Goal: Task Accomplishment & Management: Complete application form

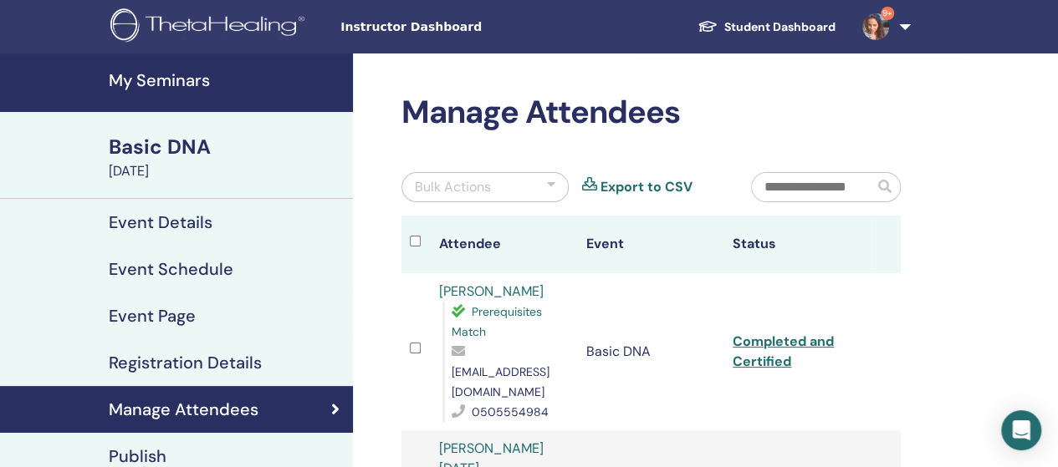
click at [167, 78] on h4 "My Seminars" at bounding box center [226, 80] width 234 height 20
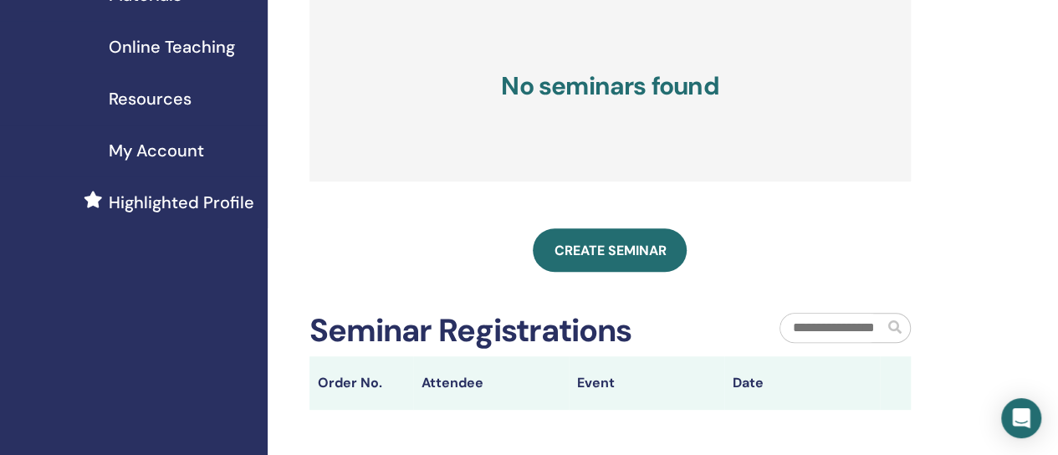
scroll to position [335, 0]
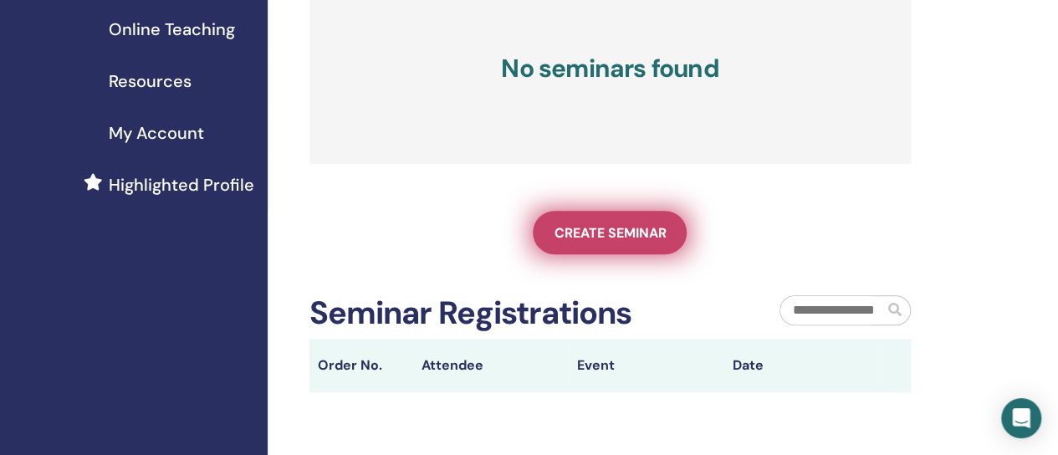
click at [618, 242] on span "Create seminar" at bounding box center [610, 233] width 112 height 18
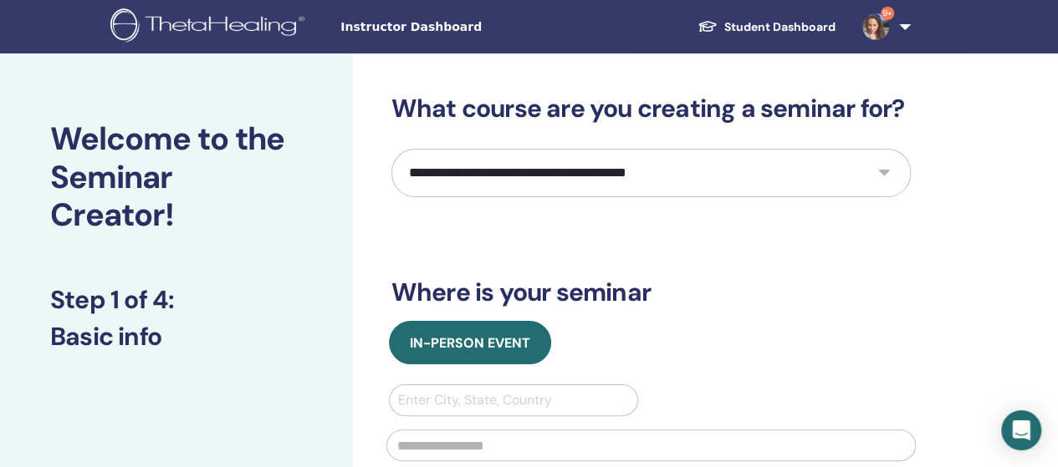
click at [585, 181] on select "**********" at bounding box center [650, 173] width 519 height 49
select select "*"
click at [391, 149] on select "**********" at bounding box center [650, 173] width 519 height 49
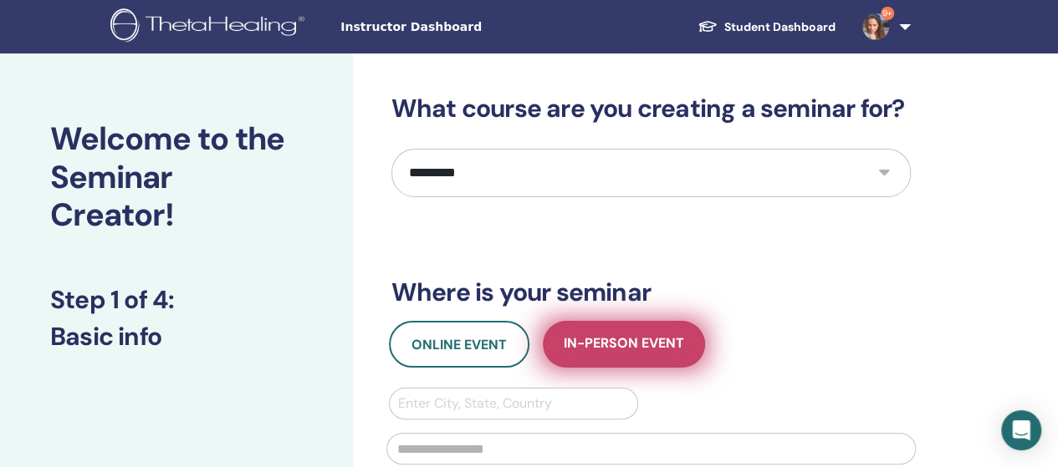
click at [645, 349] on span "In-Person Event" at bounding box center [624, 345] width 120 height 21
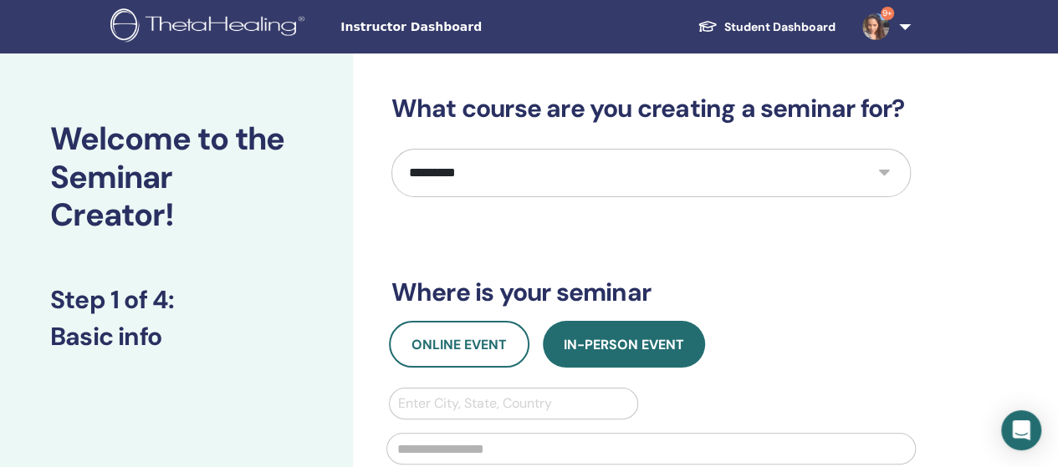
scroll to position [167, 0]
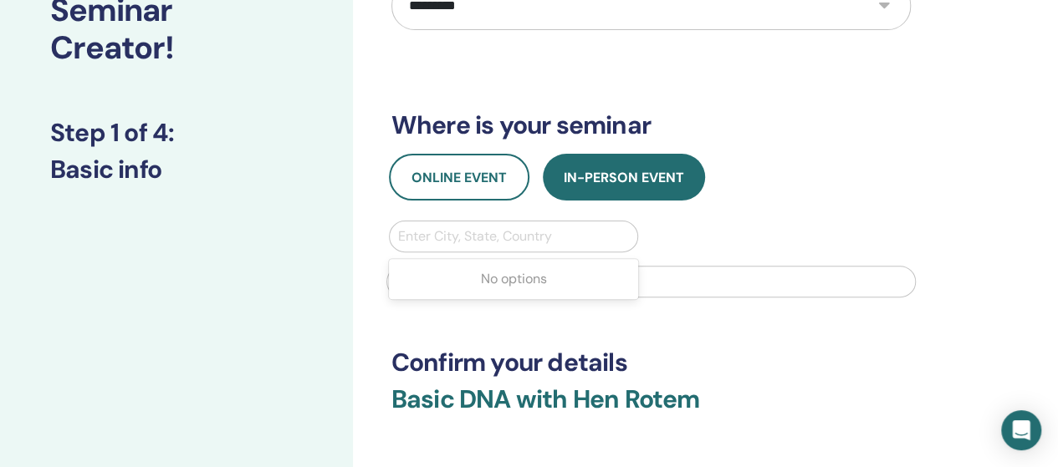
click at [515, 230] on div at bounding box center [514, 236] width 232 height 23
type input "*"
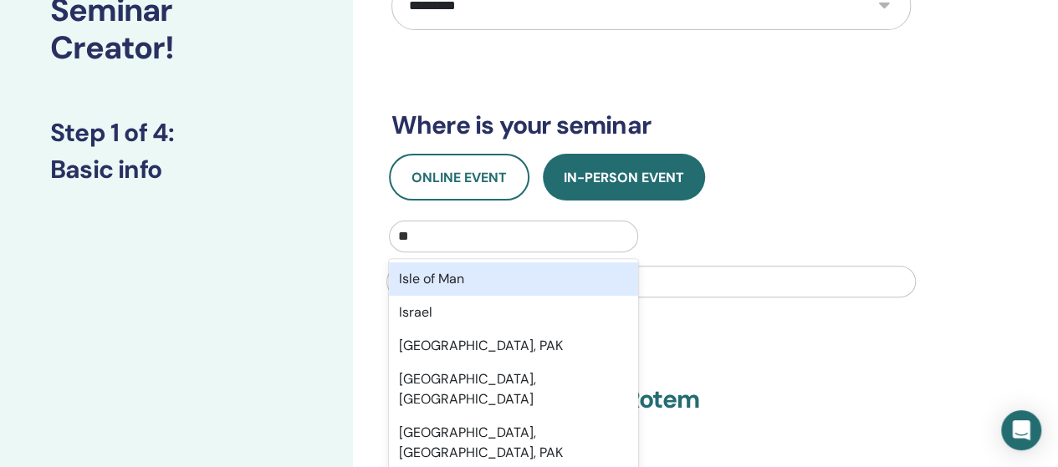
type input "***"
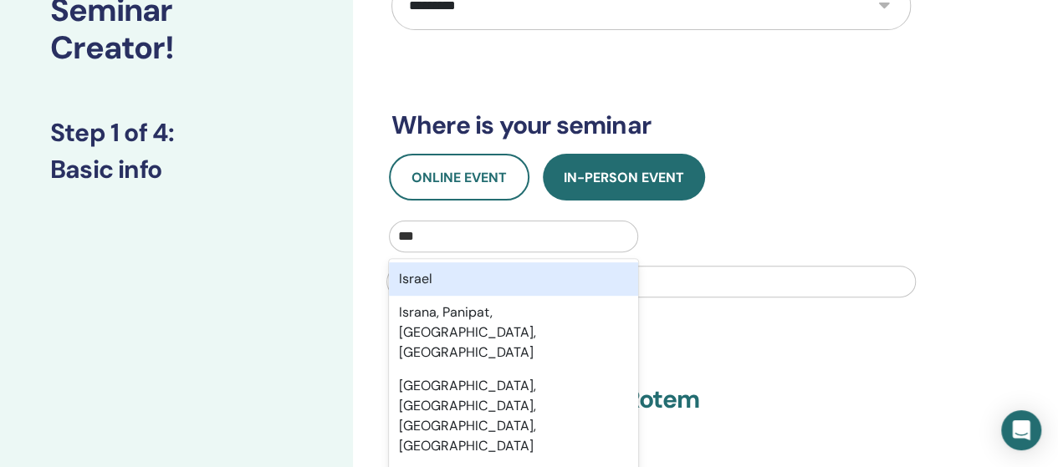
click at [482, 282] on div "Israel" at bounding box center [514, 279] width 250 height 33
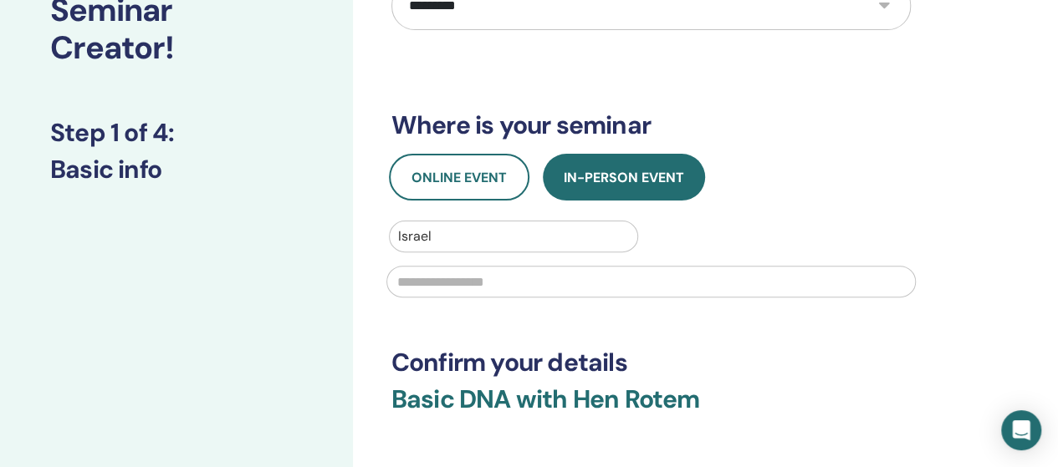
click at [493, 284] on input "text" at bounding box center [650, 282] width 529 height 32
type input "*"
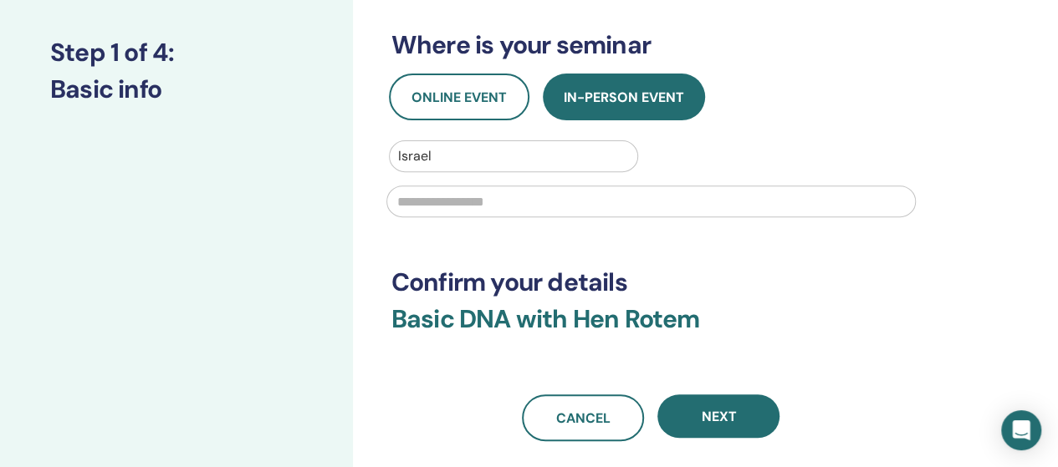
scroll to position [418, 0]
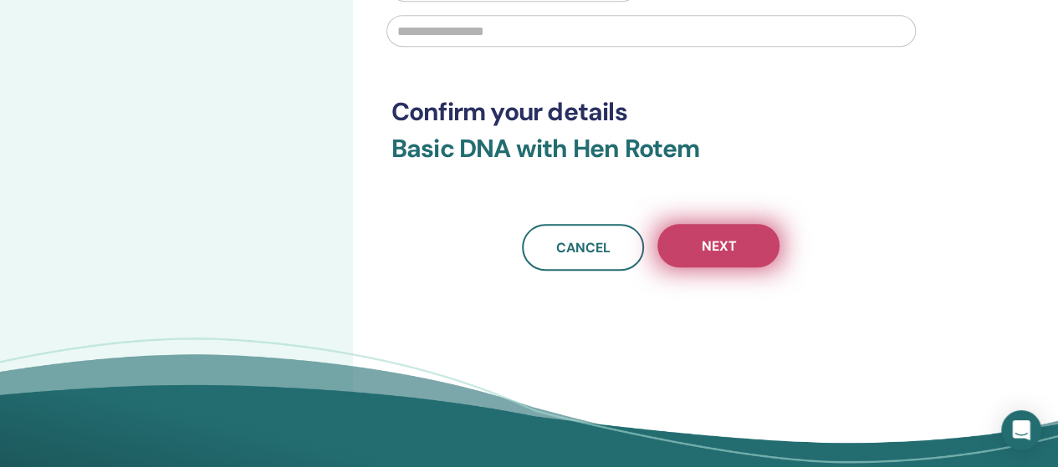
click at [733, 252] on span "Next" at bounding box center [718, 247] width 35 height 18
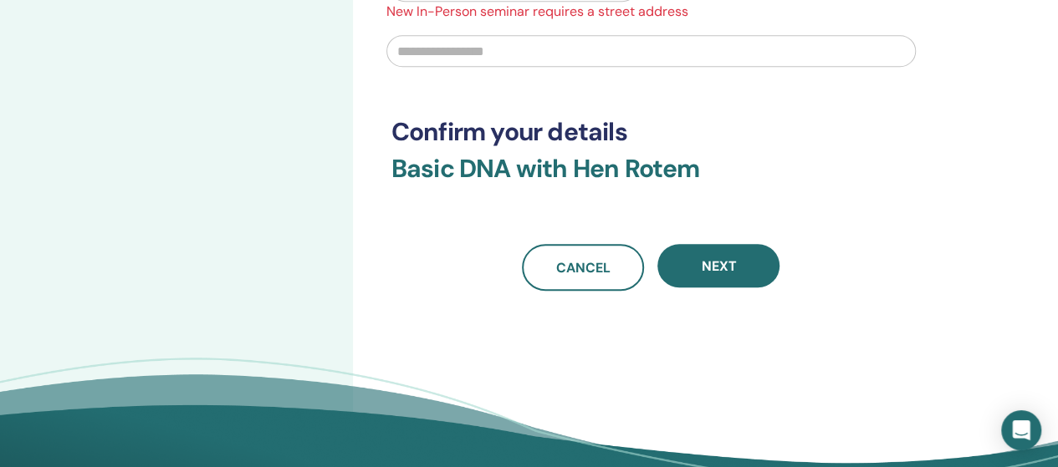
click at [532, 51] on input "text" at bounding box center [650, 51] width 529 height 32
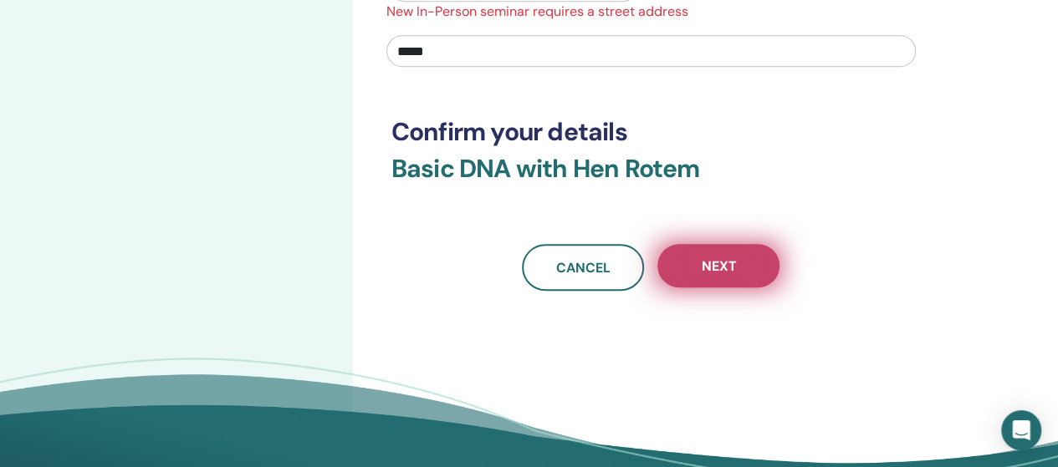
type input "*****"
click at [701, 258] on span "Next" at bounding box center [718, 267] width 35 height 18
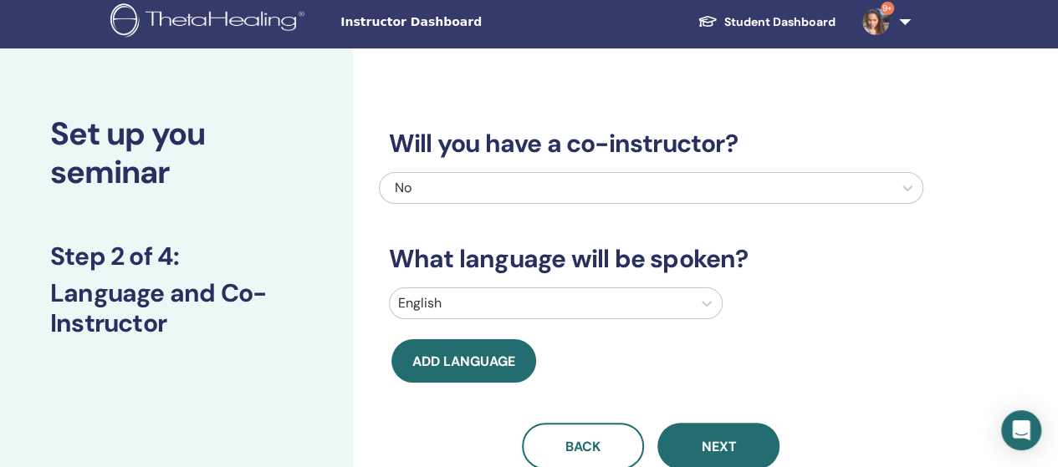
scroll to position [0, 0]
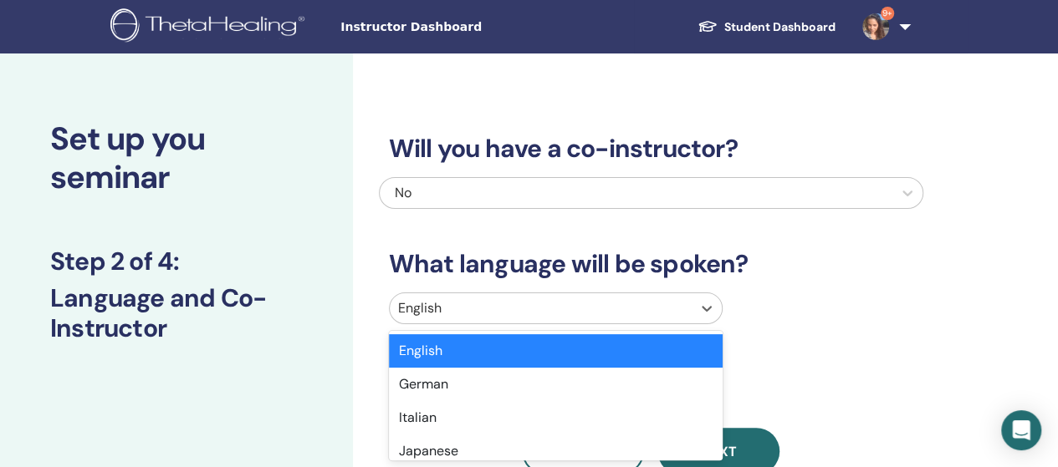
click at [590, 309] on div at bounding box center [540, 308] width 285 height 23
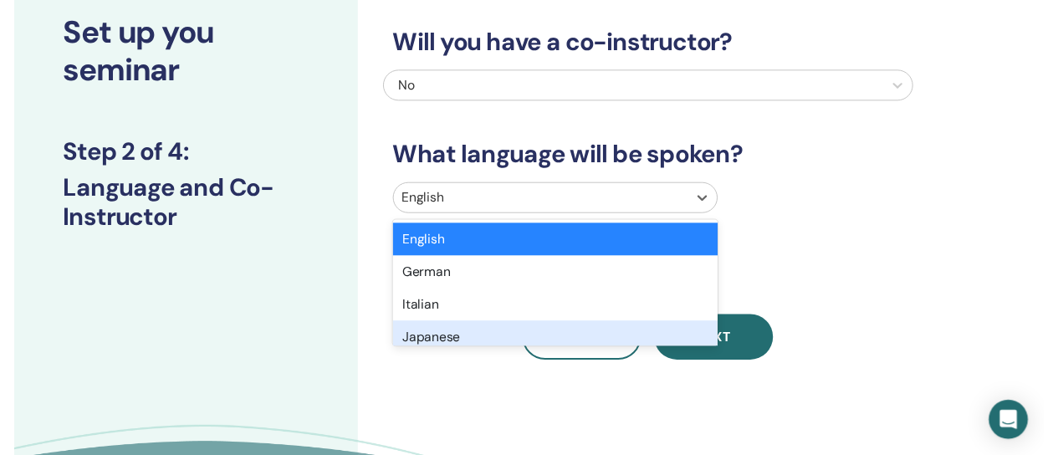
scroll to position [121, 0]
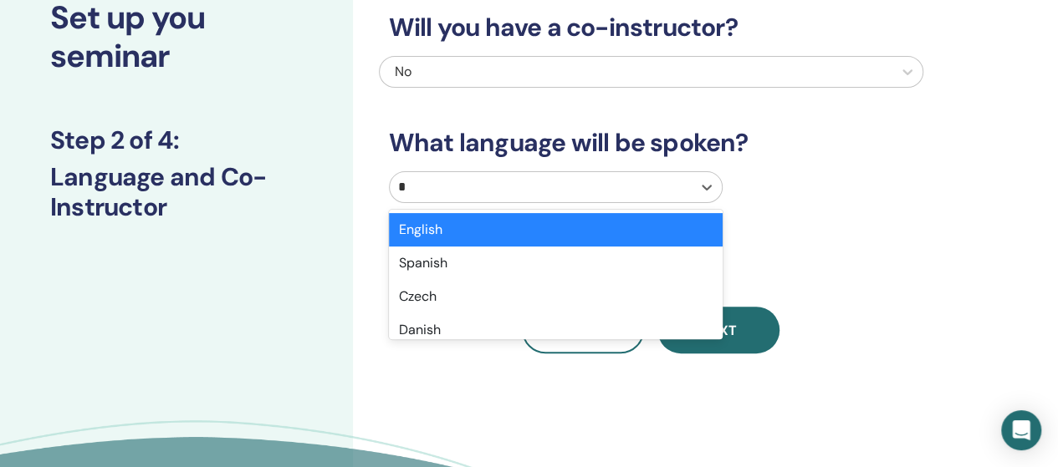
type input "**"
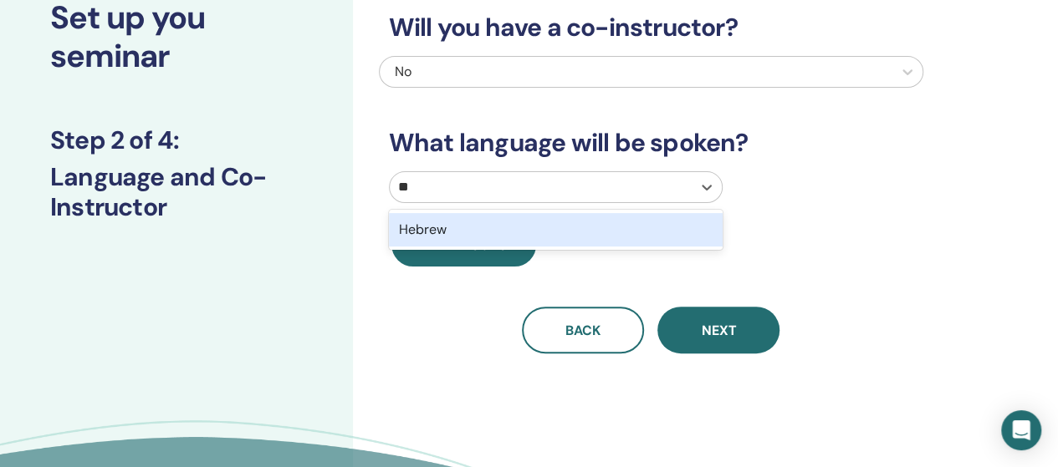
click at [520, 238] on div "Hebrew" at bounding box center [556, 229] width 334 height 33
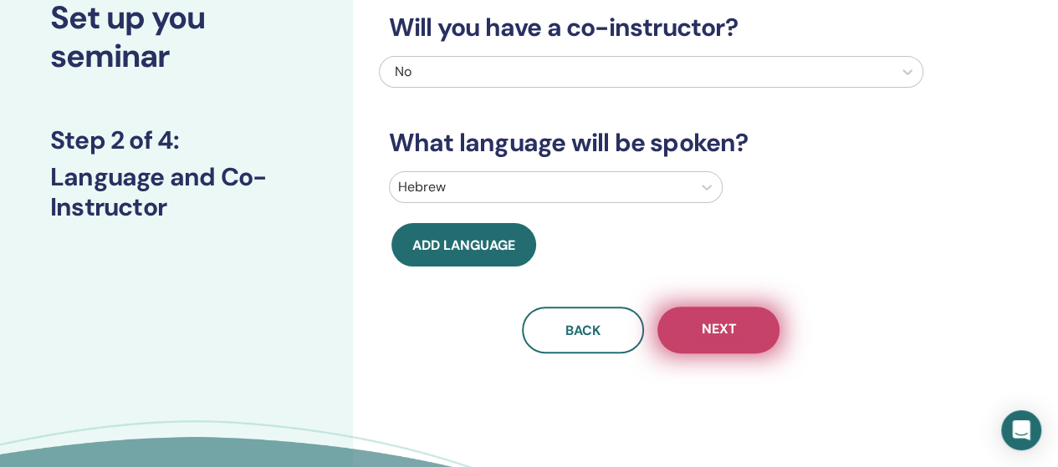
click at [748, 330] on button "Next" at bounding box center [718, 330] width 122 height 47
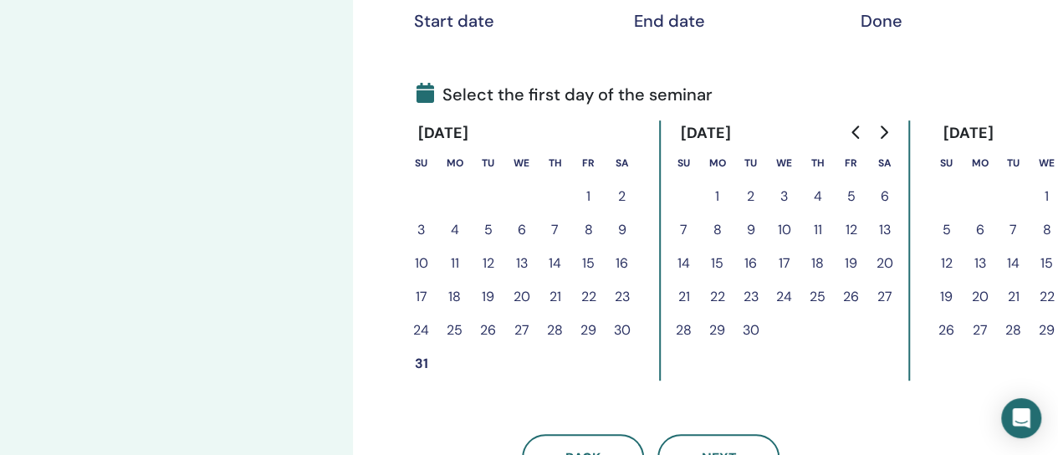
scroll to position [372, 0]
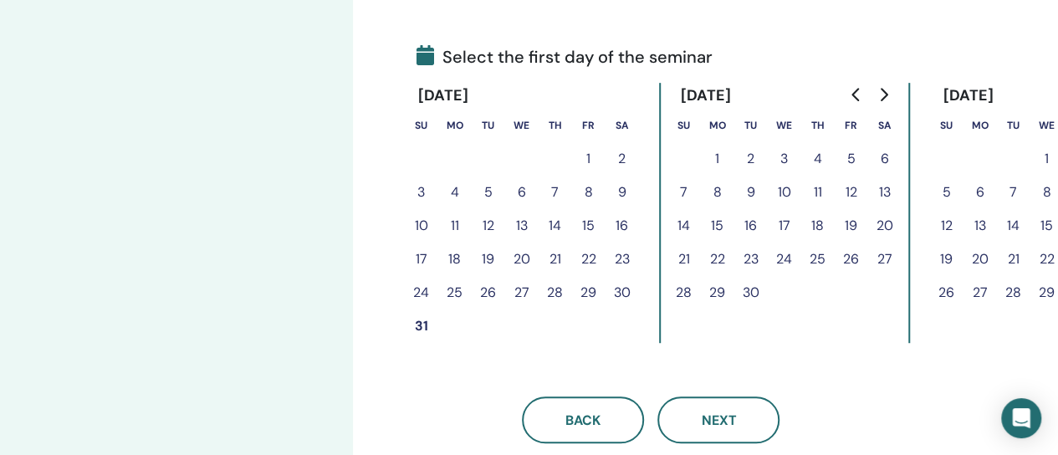
click at [414, 324] on button "31" at bounding box center [421, 325] width 33 height 33
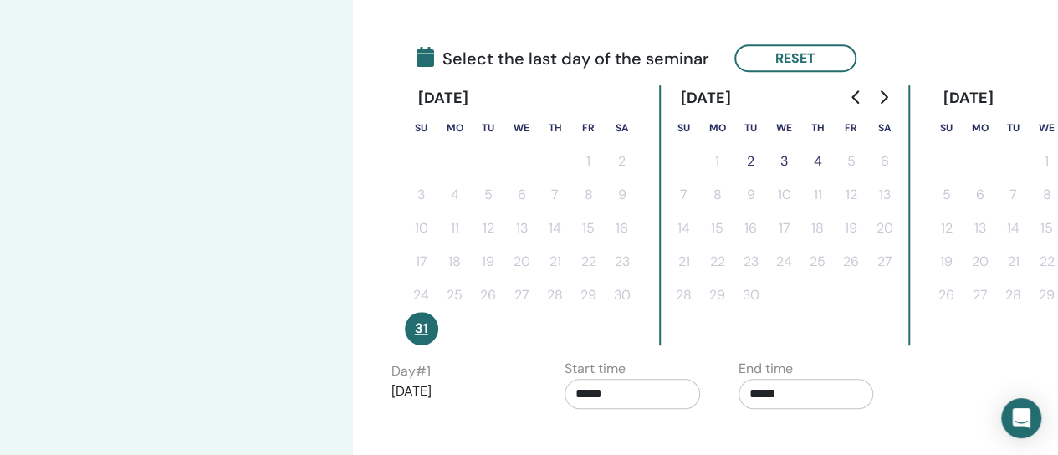
click at [820, 164] on button "4" at bounding box center [817, 161] width 33 height 33
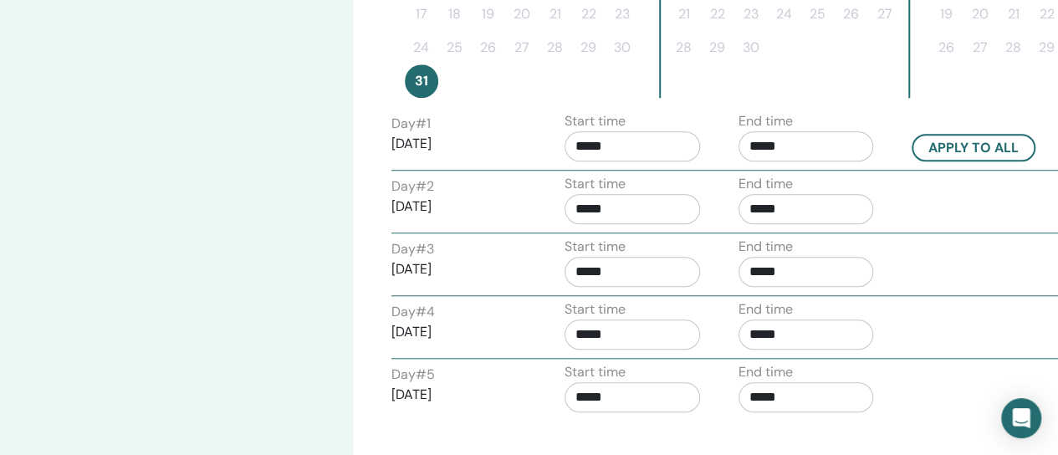
scroll to position [623, 0]
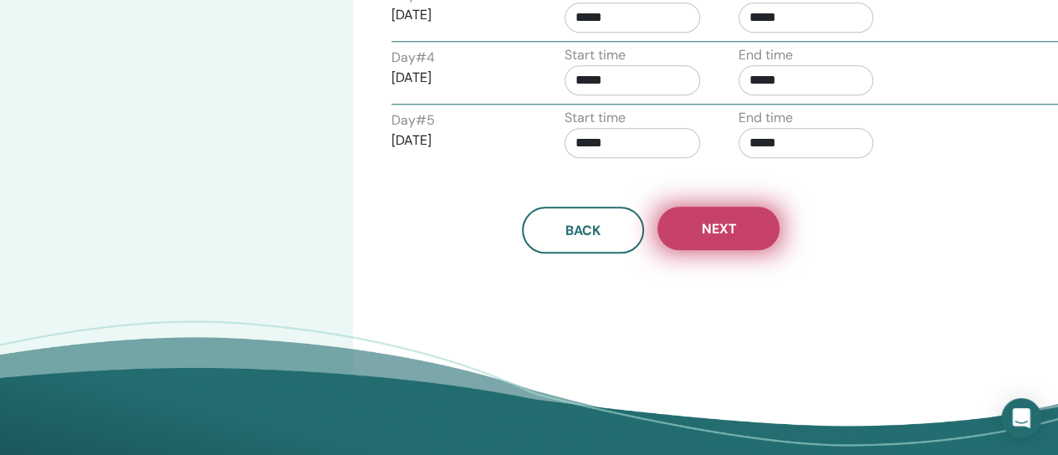
click at [723, 225] on span "Next" at bounding box center [718, 229] width 35 height 18
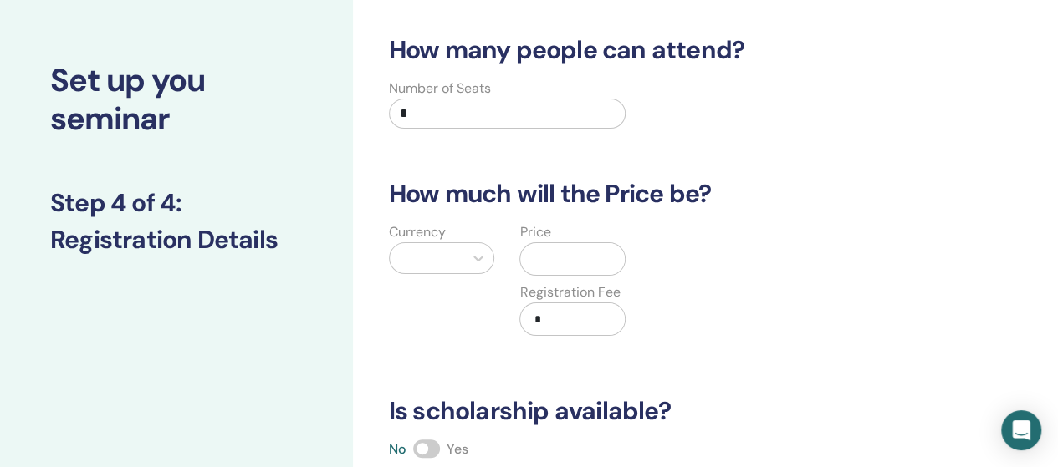
scroll to position [0, 0]
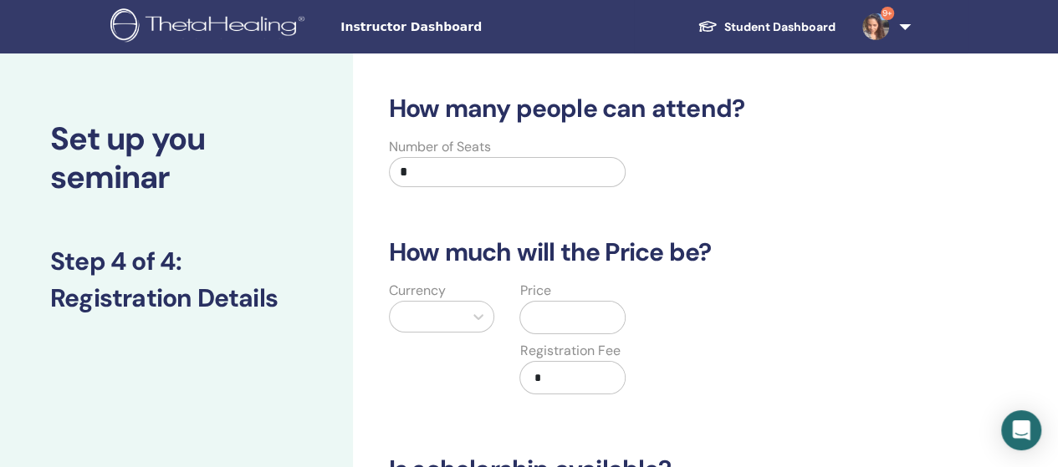
click at [547, 168] on input "*" at bounding box center [508, 172] width 238 height 30
type input "*"
click at [447, 314] on div at bounding box center [427, 316] width 58 height 23
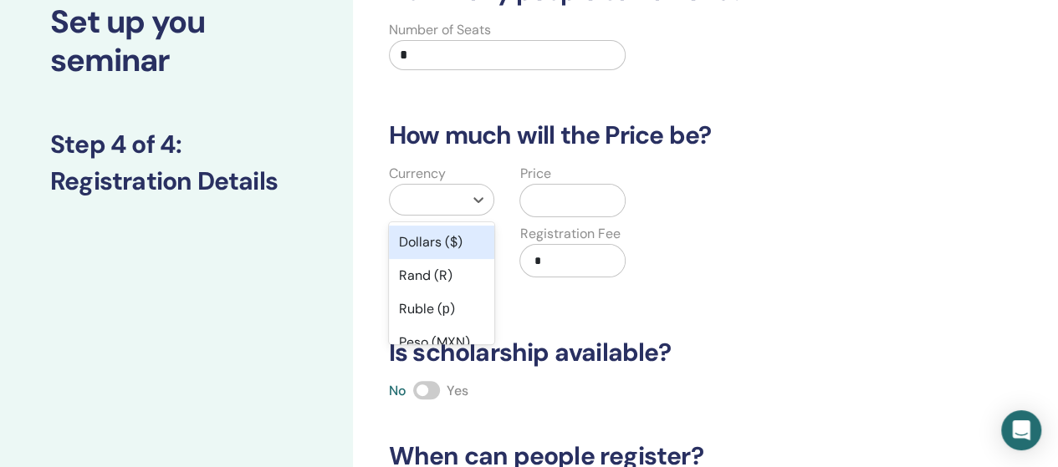
scroll to position [129, 0]
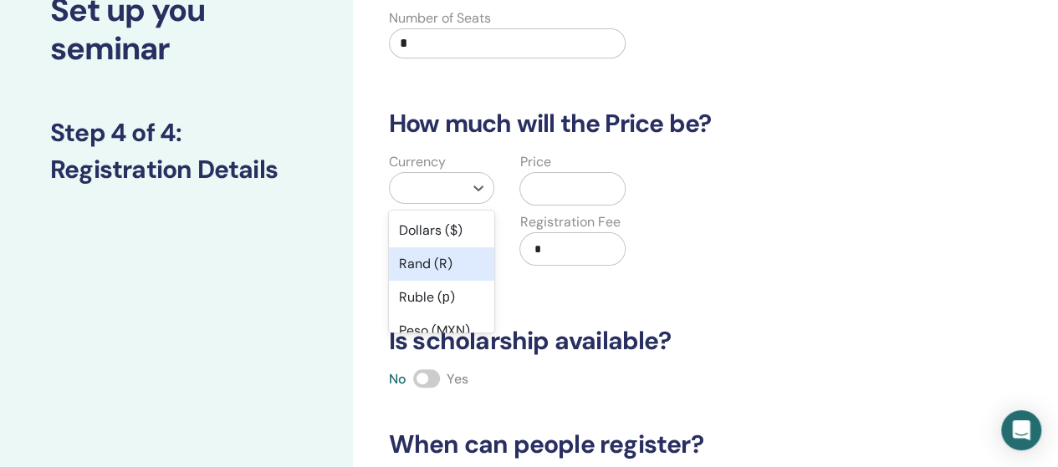
type input "*"
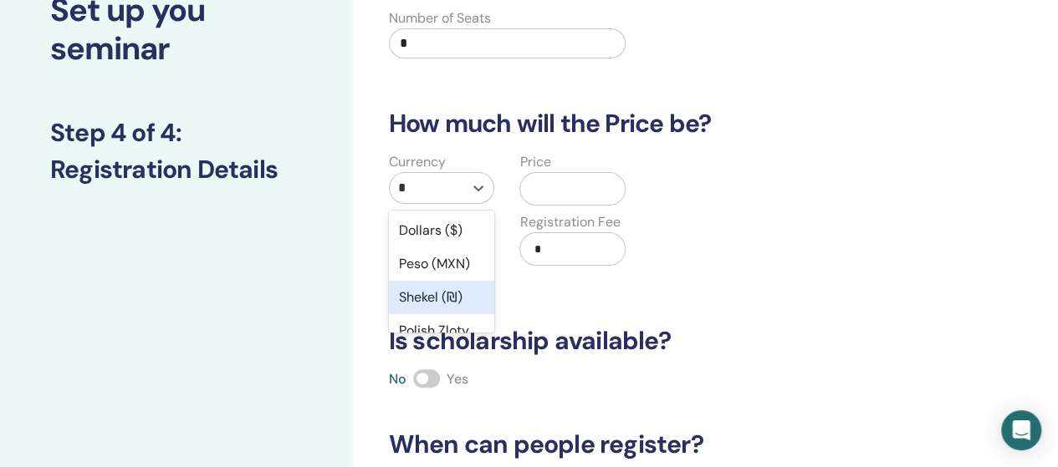
click at [423, 296] on div "Shekel (₪)" at bounding box center [442, 297] width 106 height 33
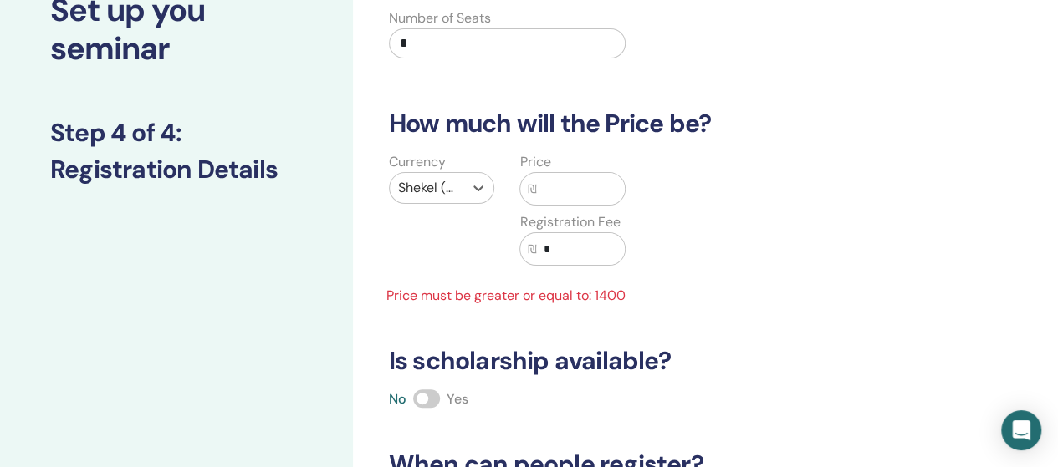
click at [544, 199] on input "text" at bounding box center [580, 189] width 89 height 32
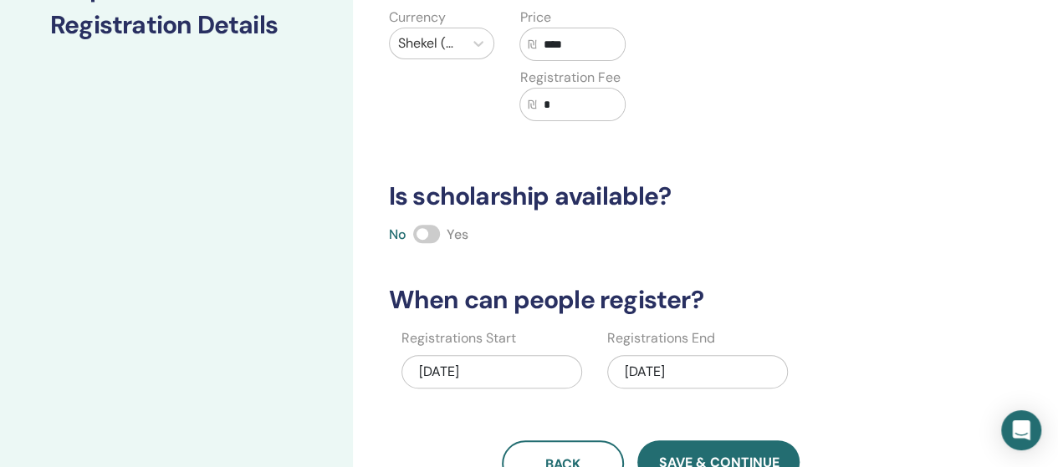
scroll to position [296, 0]
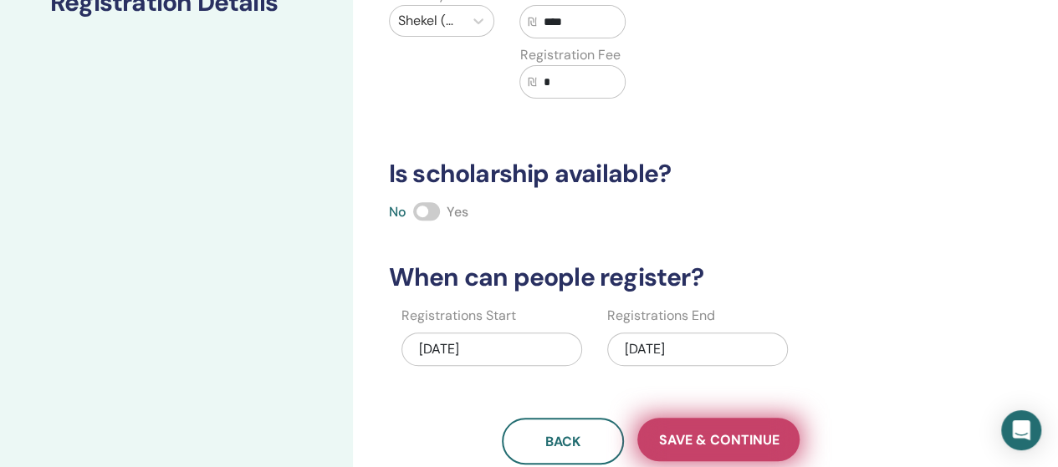
type input "****"
click at [696, 436] on span "Save & Continue" at bounding box center [718, 441] width 120 height 18
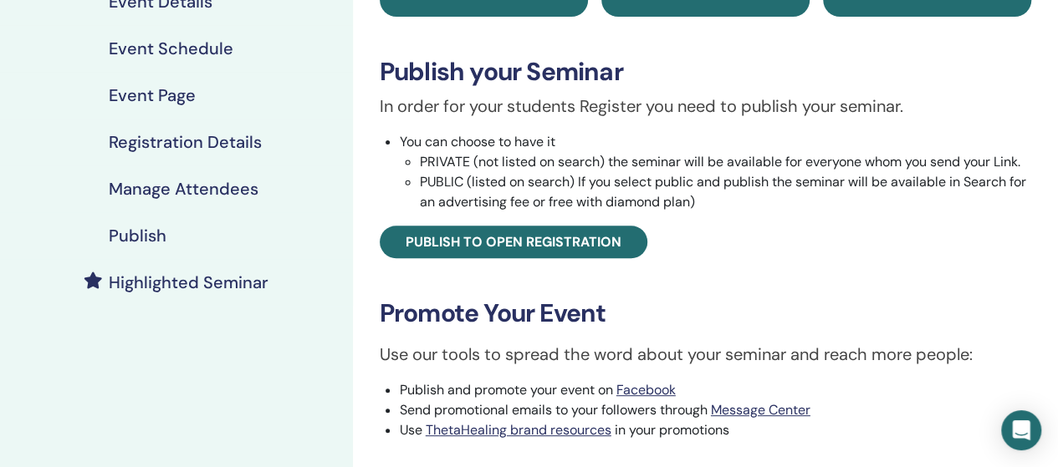
scroll to position [251, 0]
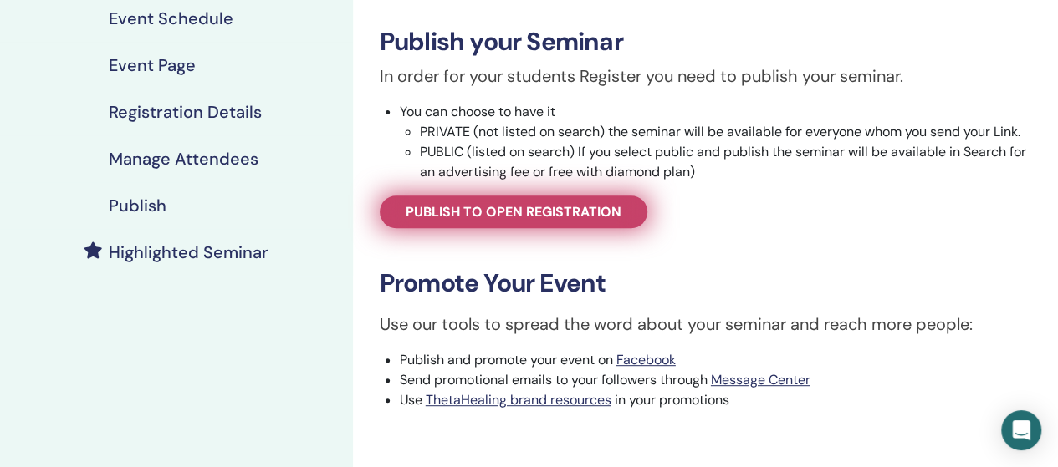
click at [543, 220] on span "Publish to open registration" at bounding box center [514, 212] width 216 height 18
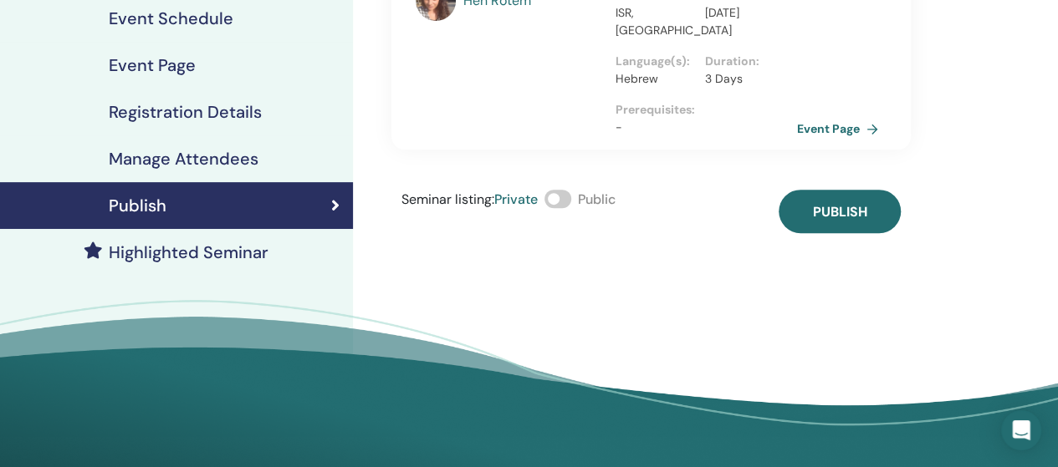
click at [810, 126] on link "Event Page" at bounding box center [841, 128] width 88 height 25
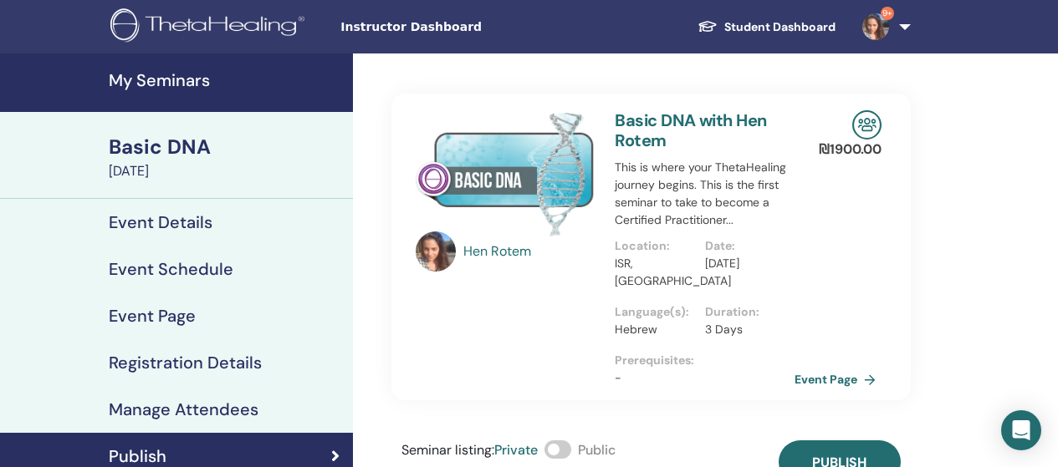
scroll to position [251, 0]
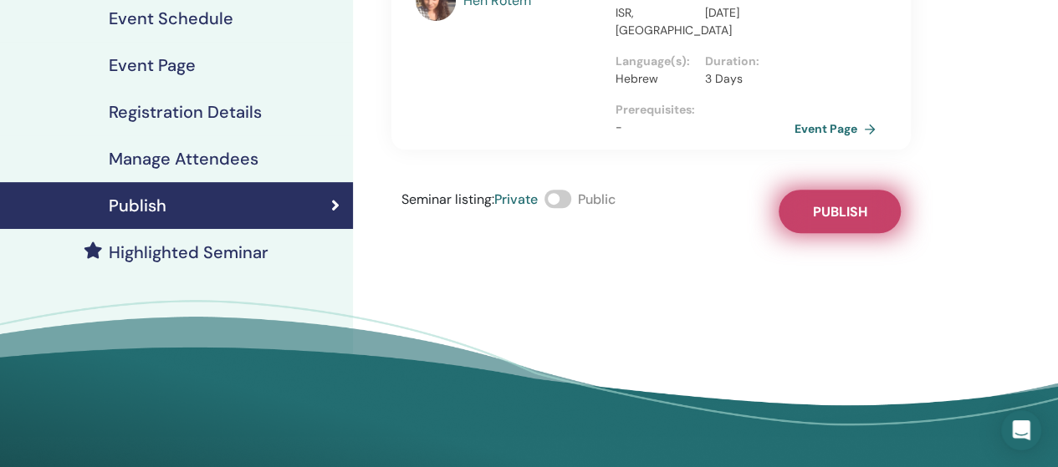
click at [829, 209] on span "Publish" at bounding box center [839, 212] width 54 height 18
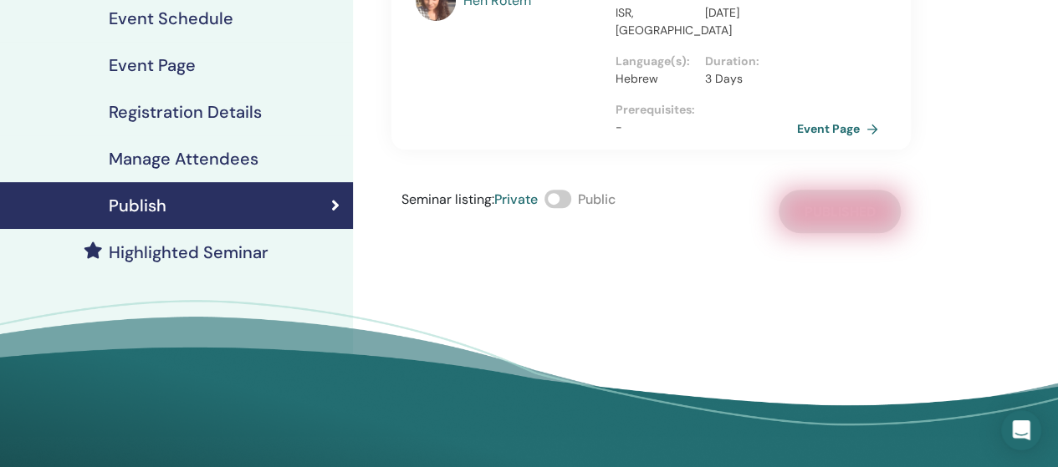
click at [827, 124] on link "Event Page" at bounding box center [841, 128] width 88 height 25
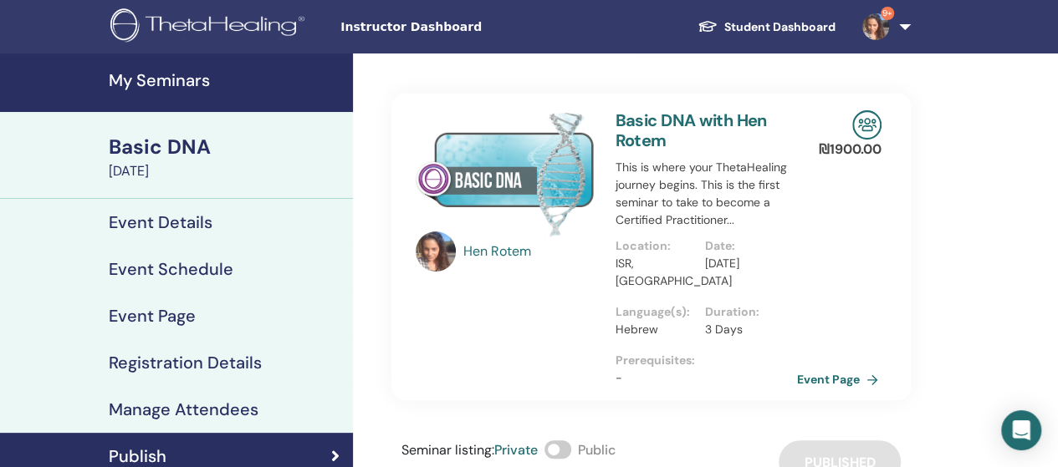
click at [829, 377] on link "Event Page" at bounding box center [841, 379] width 88 height 25
